Goal: Obtain resource: Download file/media

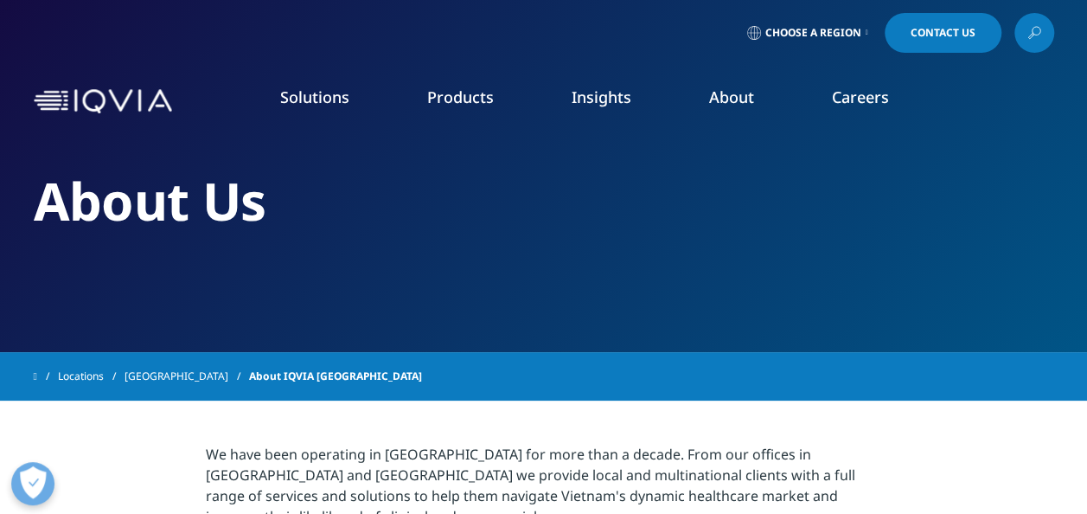
scroll to position [259, 0]
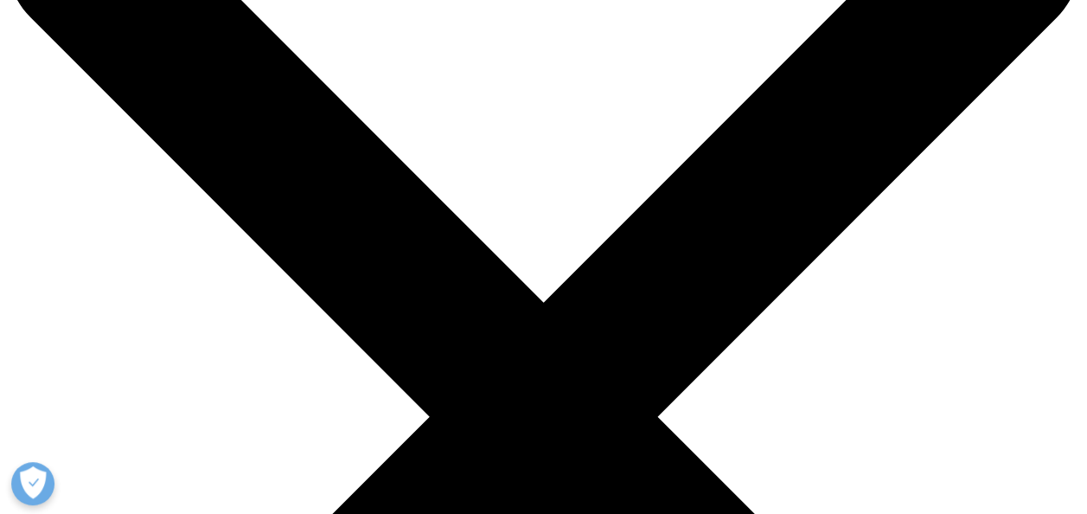
scroll to position [173, 0]
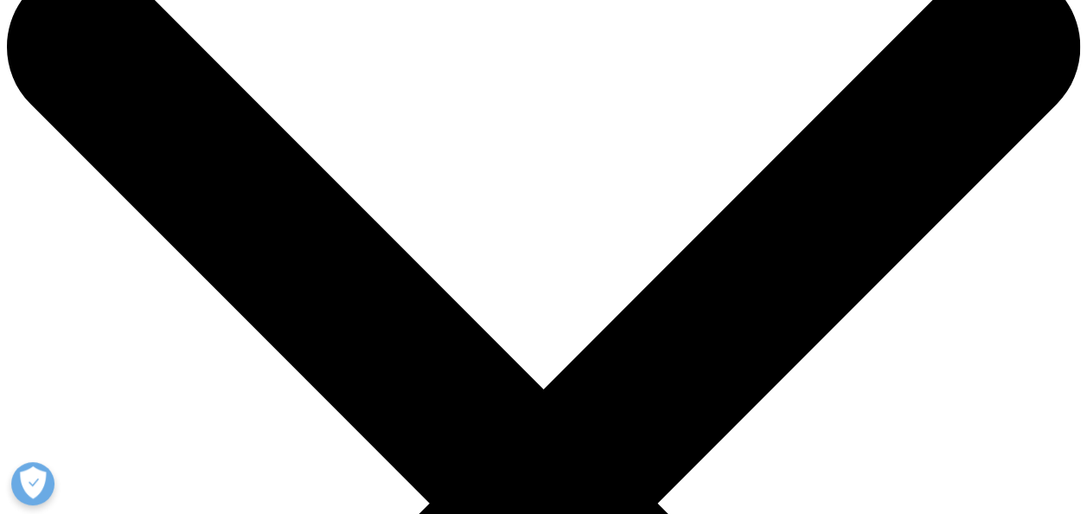
scroll to position [86, 0]
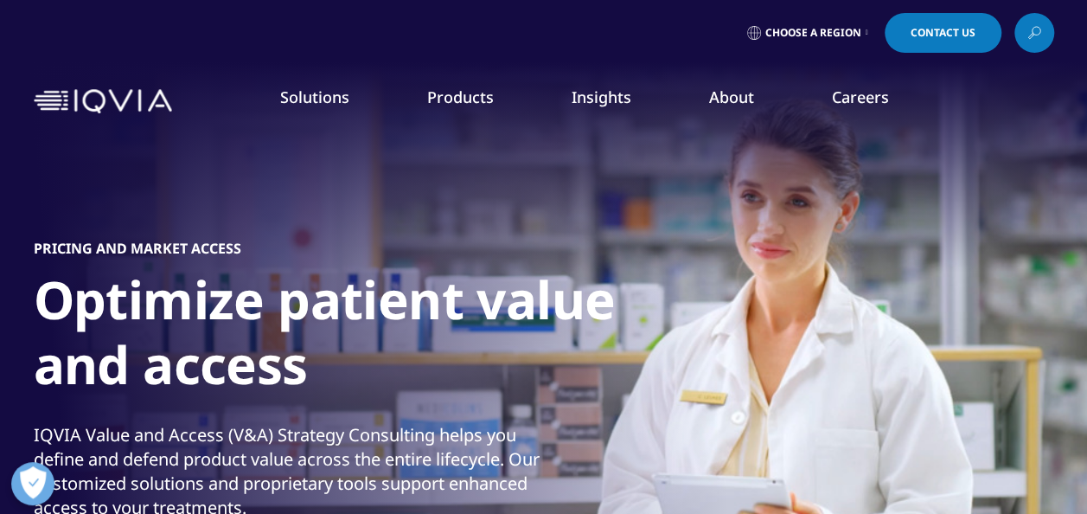
click at [832, 22] on link "Choose a Region" at bounding box center [808, 33] width 128 height 40
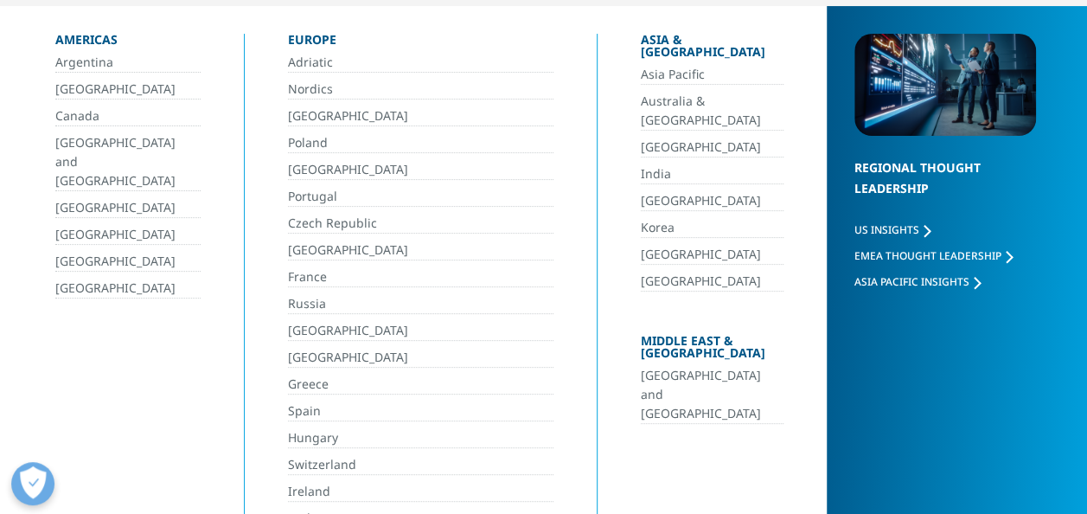
scroll to position [173, 0]
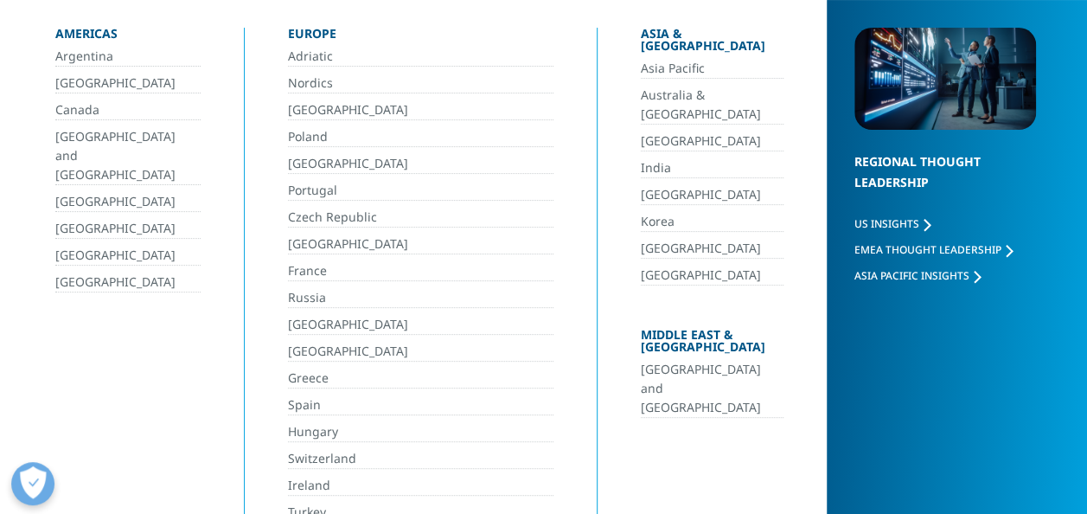
click at [688, 201] on div "Asia Pacific Australia & NZ China India Japan Korea Southeast Asia Sri Lanka" at bounding box center [712, 194] width 143 height 270
click at [691, 239] on link "[GEOGRAPHIC_DATA]" at bounding box center [712, 249] width 143 height 20
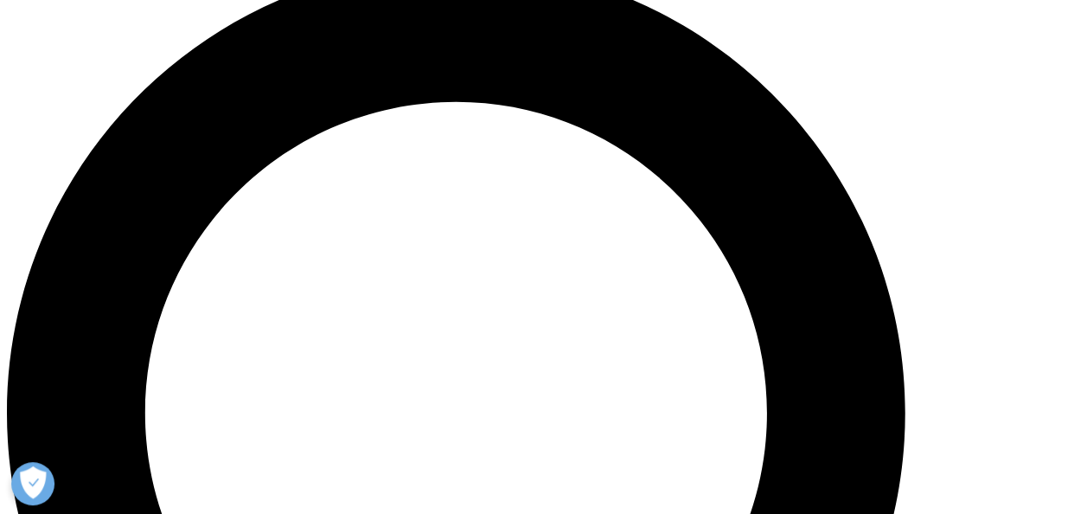
scroll to position [1211, 0]
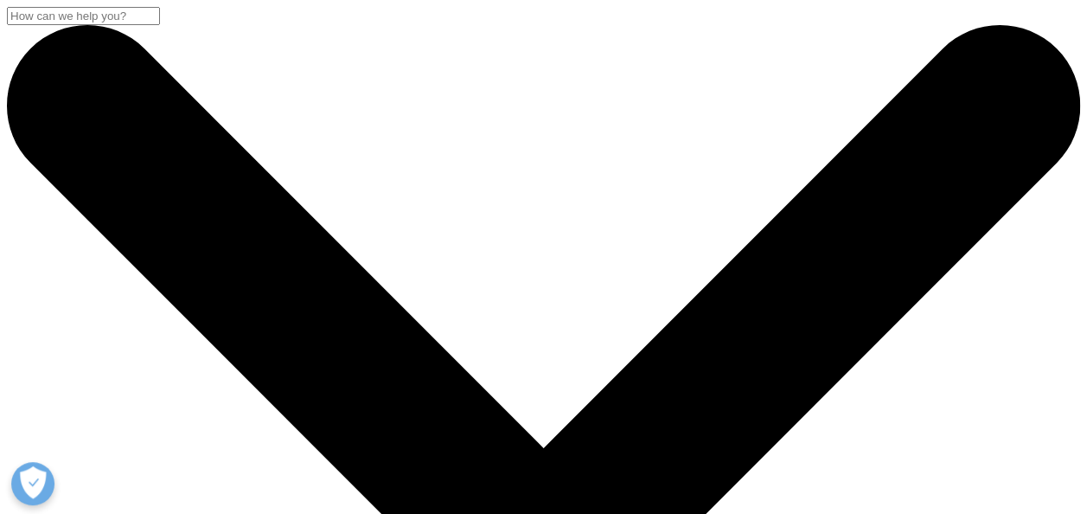
checkbox input "true"
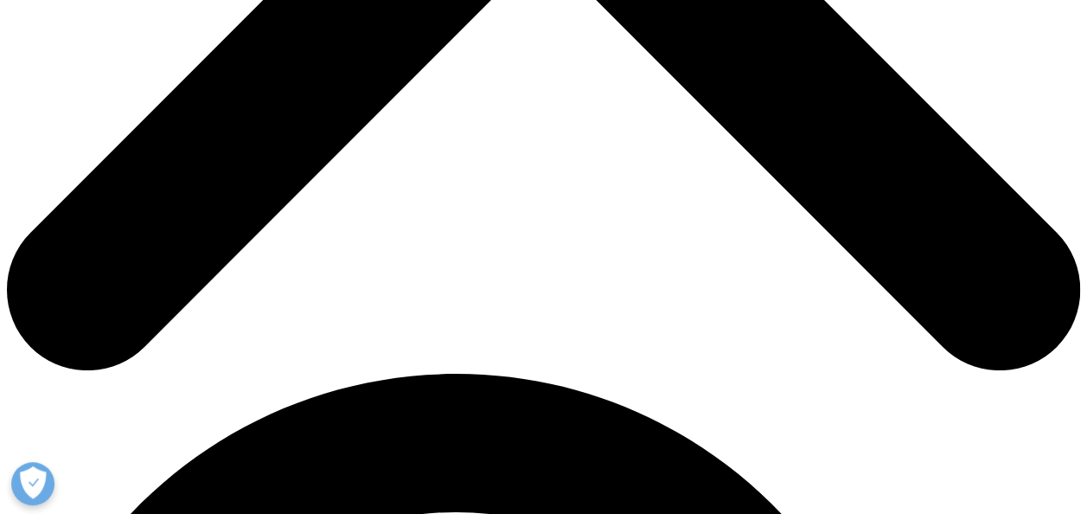
scroll to position [865, 0]
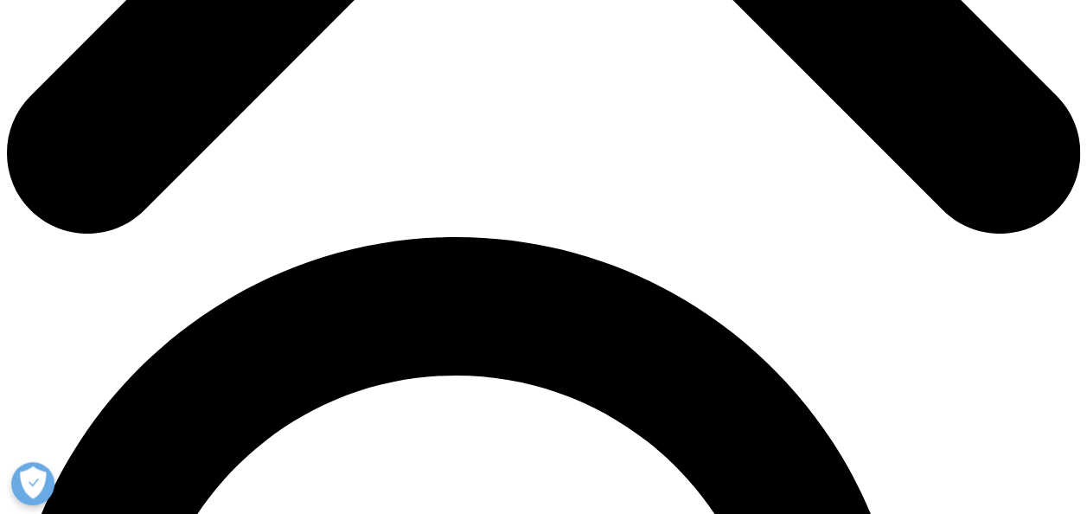
type input "[PERSON_NAME]"
type input "[EMAIL_ADDRESS][DOMAIN_NAME]"
select select "[GEOGRAPHIC_DATA]"
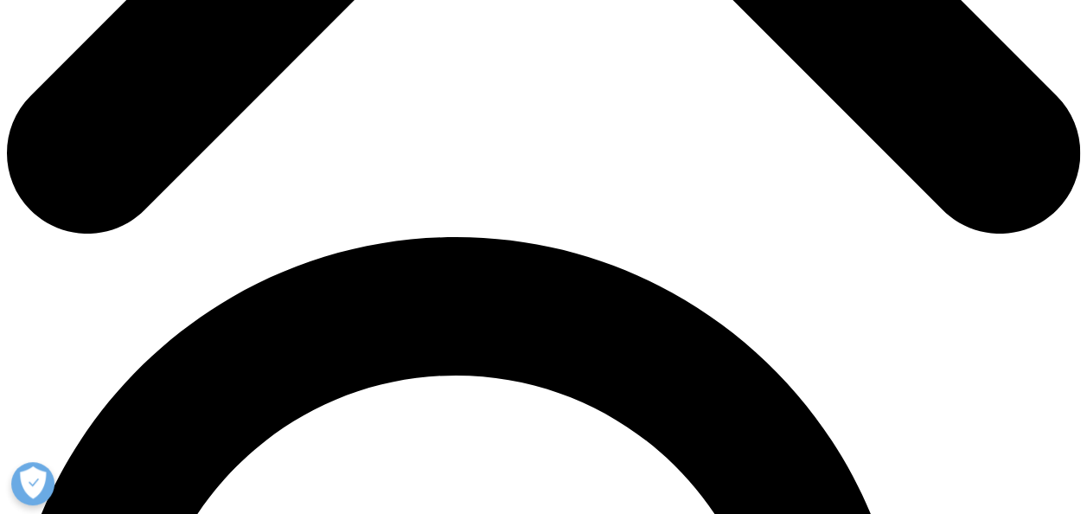
drag, startPoint x: 150, startPoint y: 171, endPoint x: -3, endPoint y: 168, distance: 152.2
drag, startPoint x: 183, startPoint y: 179, endPoint x: 0, endPoint y: 149, distance: 185.8
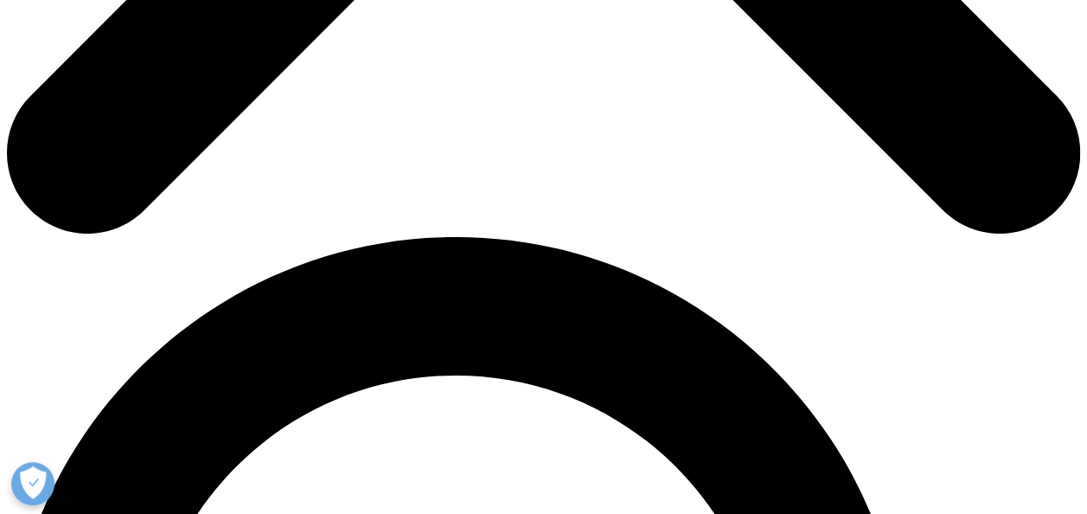
type input "[PERSON_NAME]"
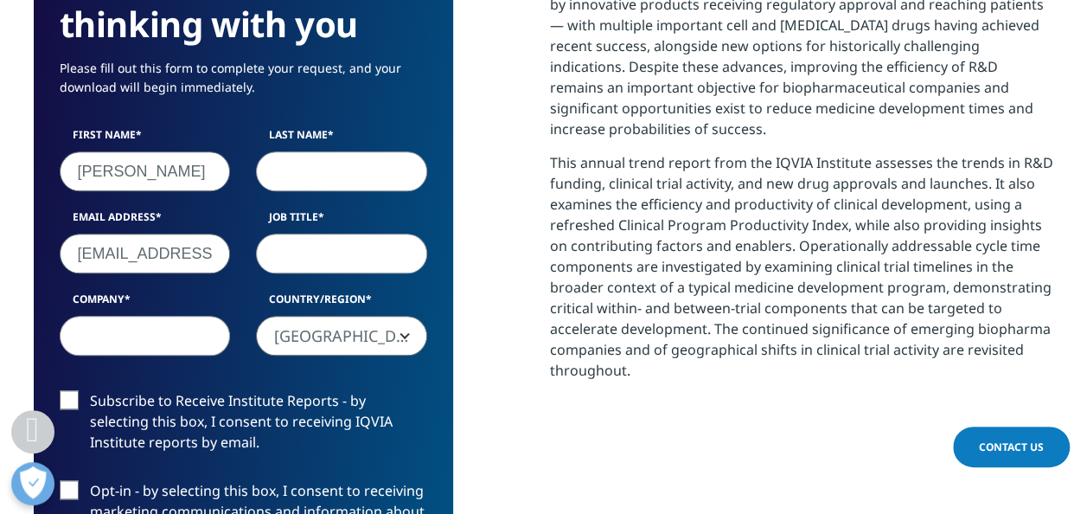
click at [291, 173] on input "Last Name" at bounding box center [341, 171] width 171 height 40
type input "Mai"
click at [308, 256] on input "Job Title" at bounding box center [341, 253] width 171 height 40
type input "Pharmacist"
click at [155, 319] on input "Company" at bounding box center [145, 336] width 171 height 40
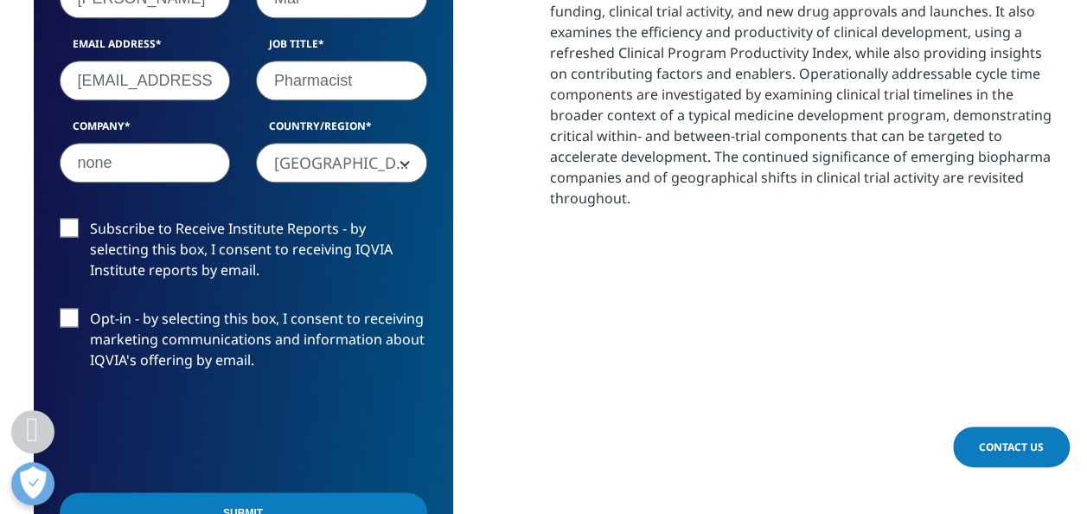
scroll to position [1211, 0]
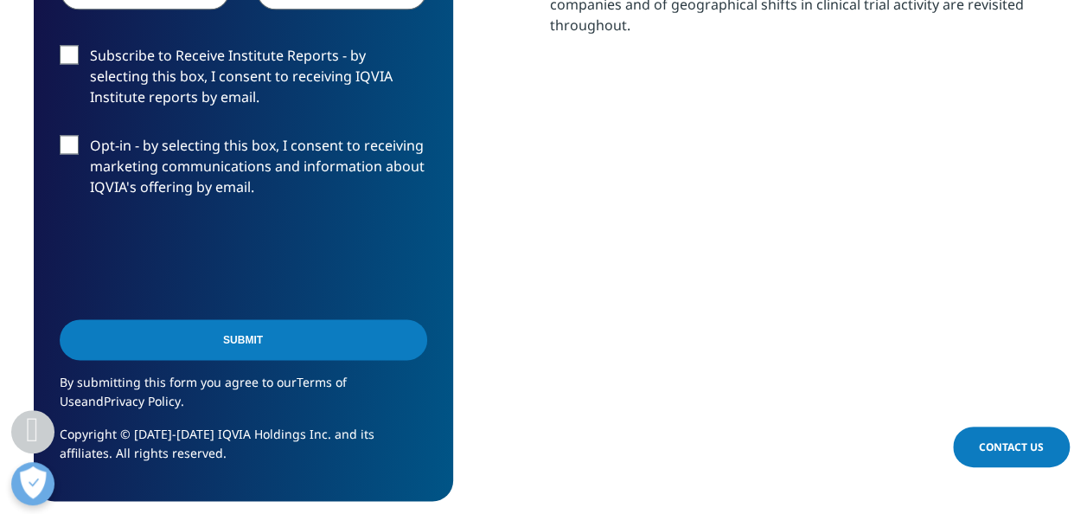
type input "none"
click at [240, 341] on input "Submit" at bounding box center [244, 339] width 368 height 41
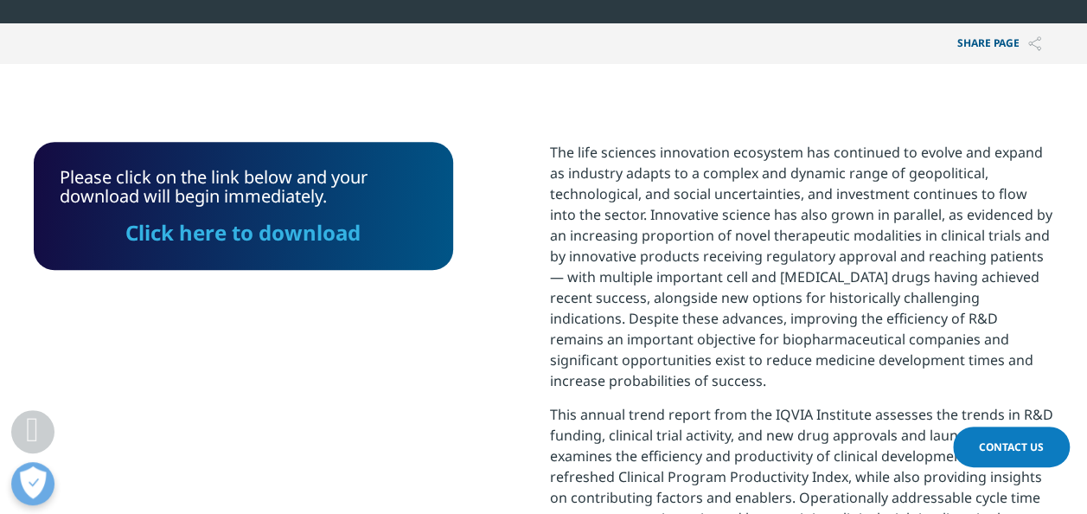
scroll to position [609, 0]
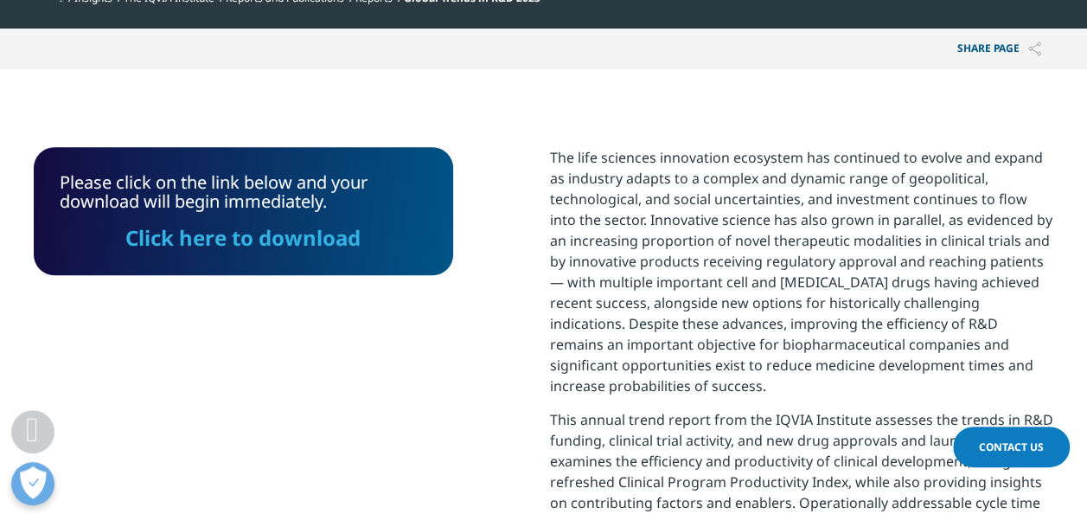
click at [263, 244] on link "Click here to download" at bounding box center [242, 237] width 235 height 29
